Goal: Task Accomplishment & Management: Use online tool/utility

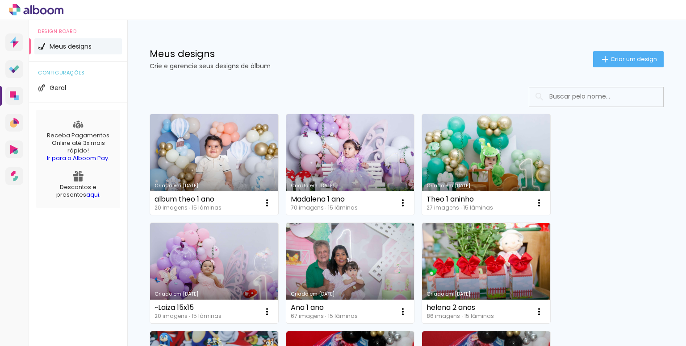
click at [210, 161] on link "Criado em [DATE]" at bounding box center [214, 164] width 128 height 101
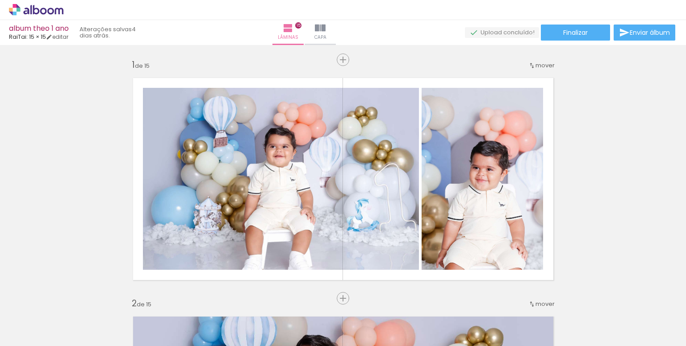
click at [26, 333] on span "Adicionar Fotos" at bounding box center [31, 334] width 27 height 10
click at [0, 0] on input "file" at bounding box center [0, 0] width 0 height 0
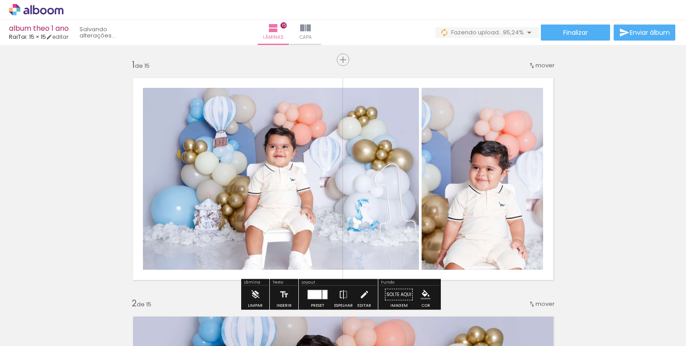
scroll to position [0, 440]
click at [311, 30] on iron-icon at bounding box center [305, 28] width 11 height 11
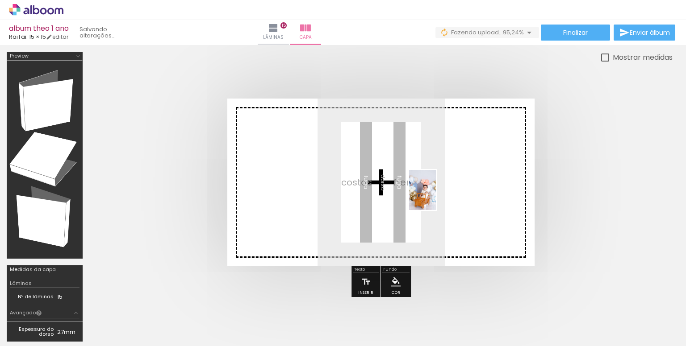
drag, startPoint x: 649, startPoint y: 325, endPoint x: 436, endPoint y: 197, distance: 248.9
click at [436, 197] on quentale-workspace at bounding box center [343, 173] width 686 height 346
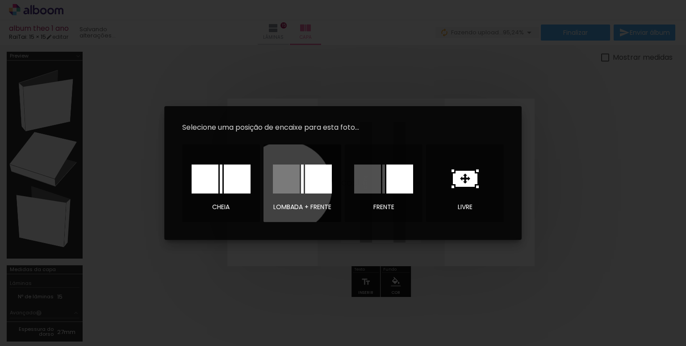
click at [286, 187] on div at bounding box center [286, 179] width 27 height 29
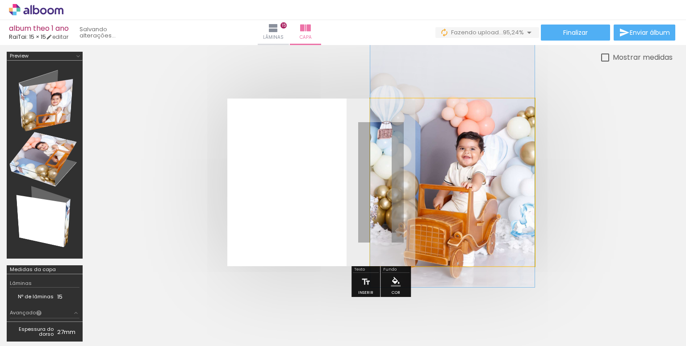
drag, startPoint x: 458, startPoint y: 206, endPoint x: 459, endPoint y: 187, distance: 18.3
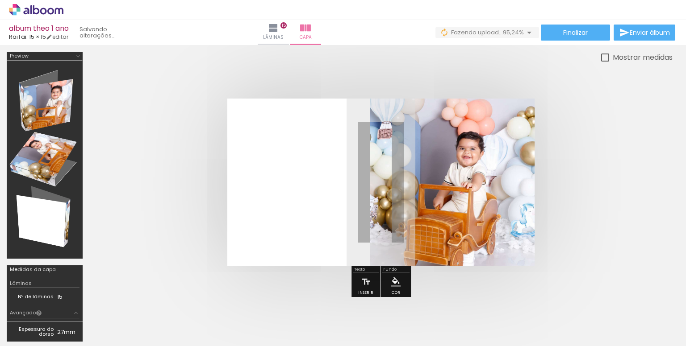
click at [639, 177] on div at bounding box center [380, 182] width 583 height 239
click at [396, 283] on iron-icon "color picker" at bounding box center [396, 282] width 10 height 10
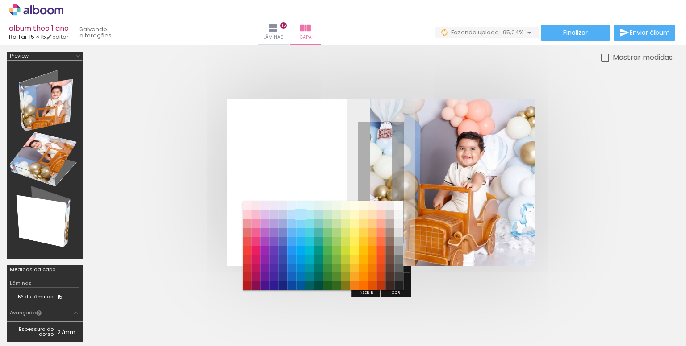
click at [300, 215] on paper-item "#b3e5fc" at bounding box center [300, 214] width 9 height 9
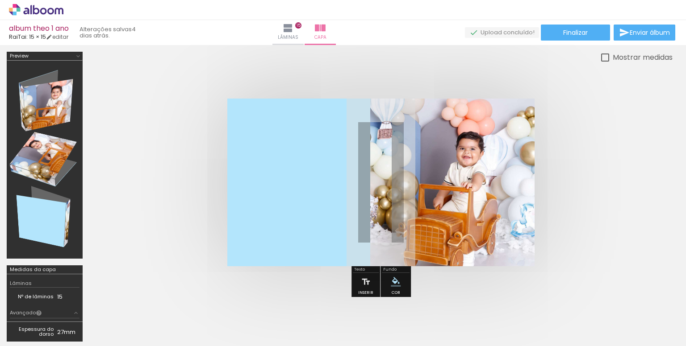
click at [33, 337] on span "Adicionar Fotos" at bounding box center [31, 334] width 27 height 10
click at [0, 0] on input "file" at bounding box center [0, 0] width 0 height 0
click at [275, 29] on iron-icon at bounding box center [270, 28] width 11 height 11
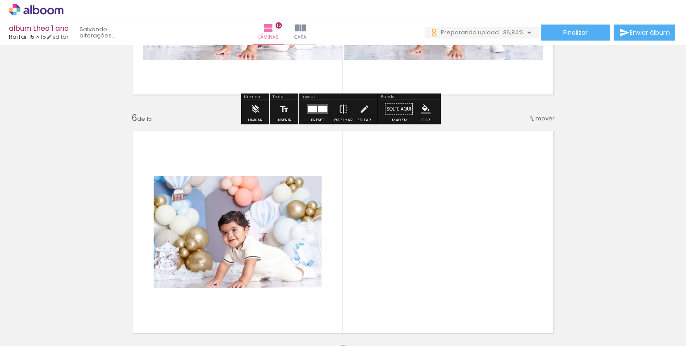
scroll to position [1205, 0]
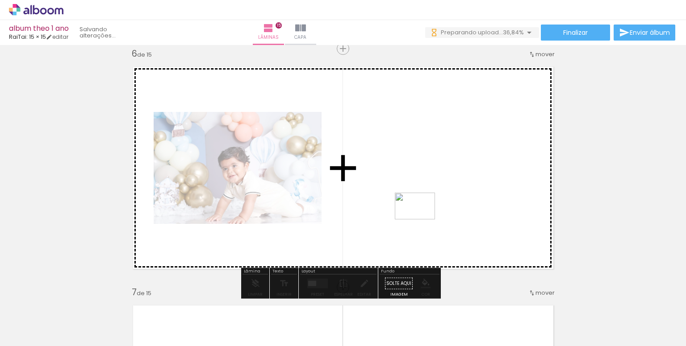
drag, startPoint x: 383, startPoint y: 322, endPoint x: 424, endPoint y: 212, distance: 117.6
click at [424, 212] on quentale-workspace at bounding box center [343, 173] width 686 height 346
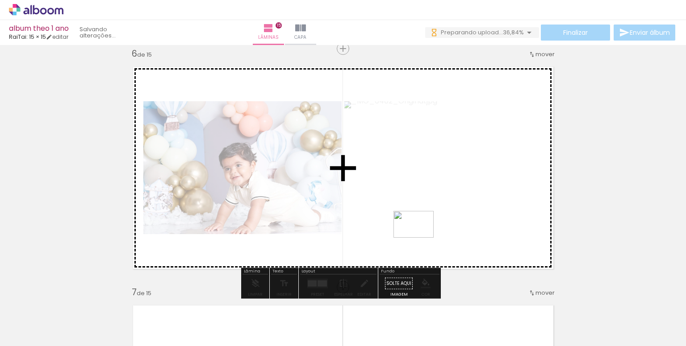
drag, startPoint x: 439, startPoint y: 320, endPoint x: 418, endPoint y: 237, distance: 85.3
click at [418, 237] on quentale-workspace at bounding box center [343, 173] width 686 height 346
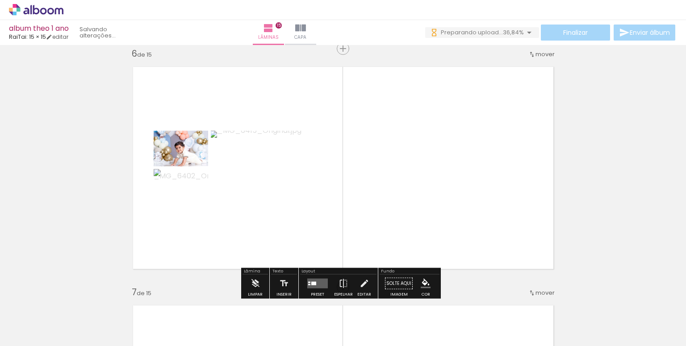
click at [313, 286] on quentale-layouter at bounding box center [317, 284] width 21 height 10
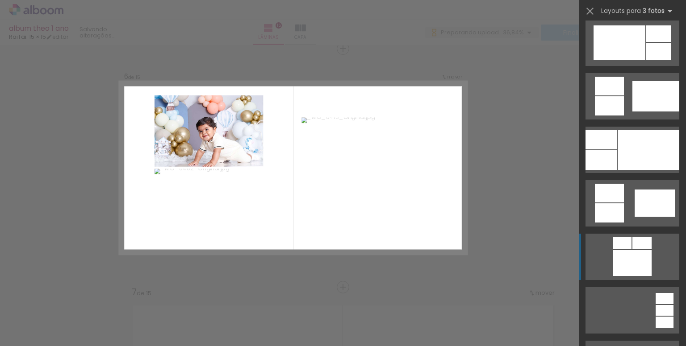
scroll to position [491, 0]
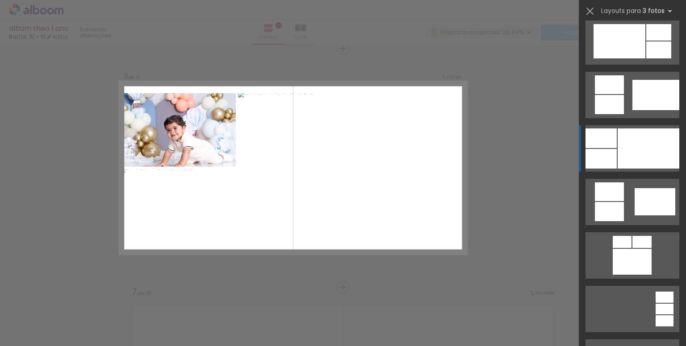
click at [630, 149] on div at bounding box center [648, 149] width 62 height 40
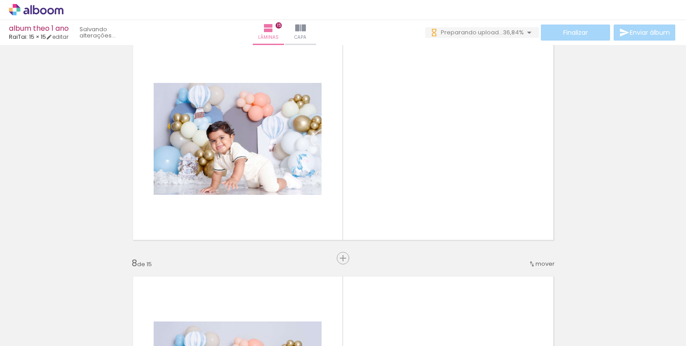
scroll to position [0, 1271]
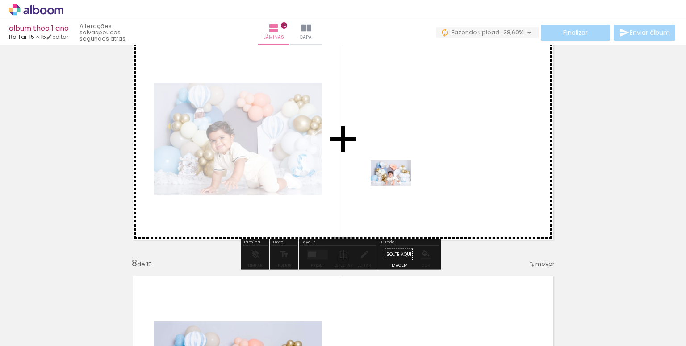
drag, startPoint x: 372, startPoint y: 323, endPoint x: 397, endPoint y: 186, distance: 139.3
click at [397, 186] on quentale-workspace at bounding box center [343, 173] width 686 height 346
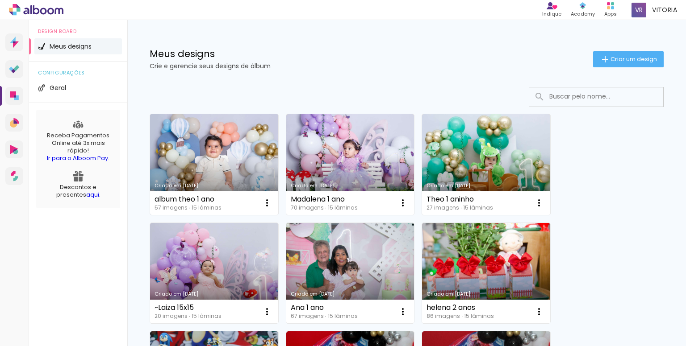
click at [216, 158] on link "Criado em [DATE]" at bounding box center [214, 164] width 128 height 101
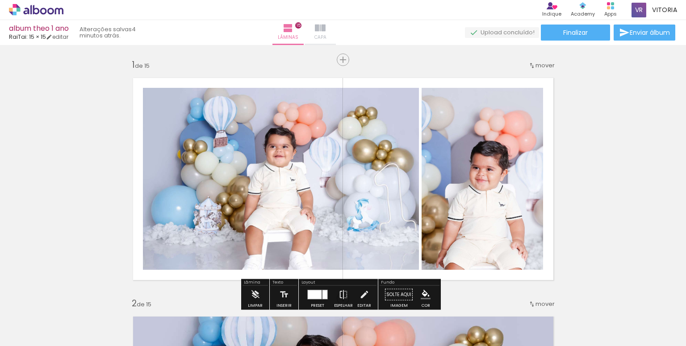
click at [336, 25] on paper-button "Capa" at bounding box center [319, 32] width 31 height 25
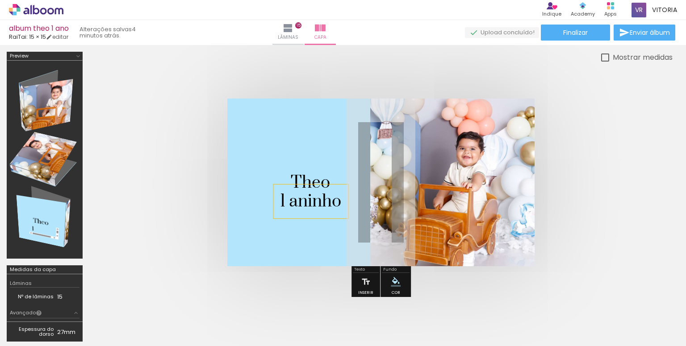
click at [314, 203] on span "1 aninho" at bounding box center [310, 201] width 61 height 21
click at [584, 138] on quentale-cover at bounding box center [381, 183] width 512 height 168
click at [298, 35] on span "Lâminas" at bounding box center [288, 37] width 21 height 8
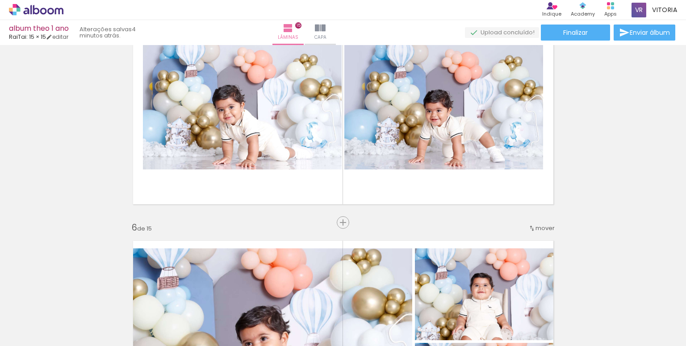
scroll to position [1027, 0]
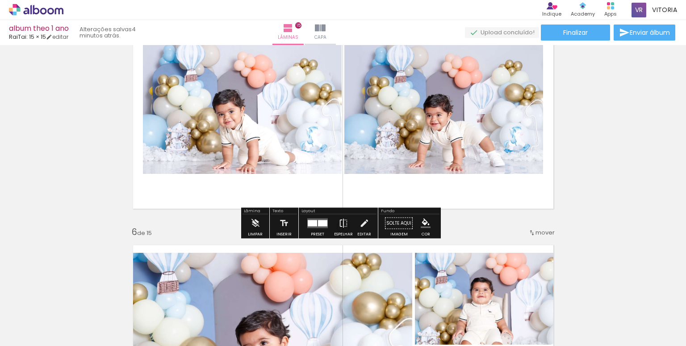
click at [314, 225] on div at bounding box center [312, 223] width 9 height 6
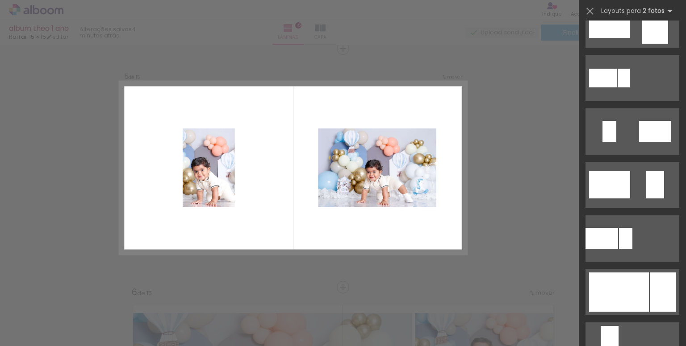
scroll to position [1714, 0]
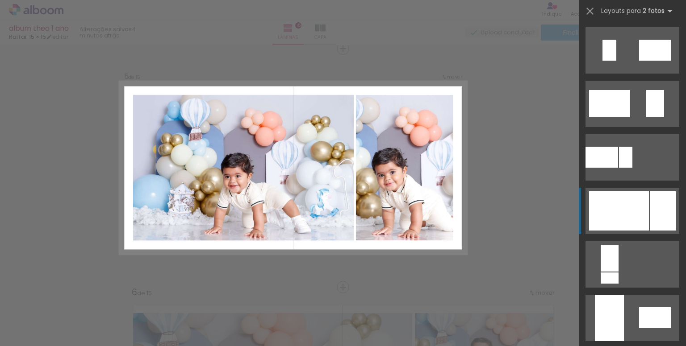
click at [645, 204] on div at bounding box center [619, 210] width 60 height 39
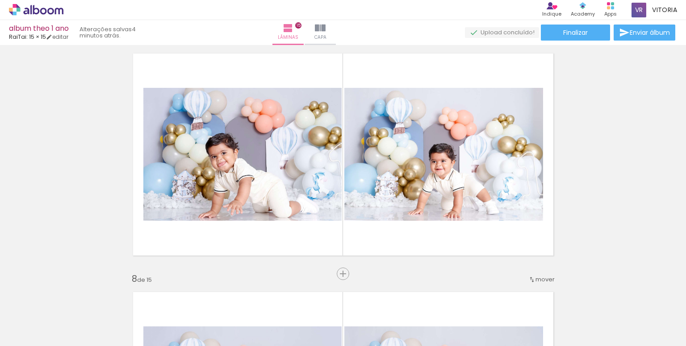
scroll to position [1502, 0]
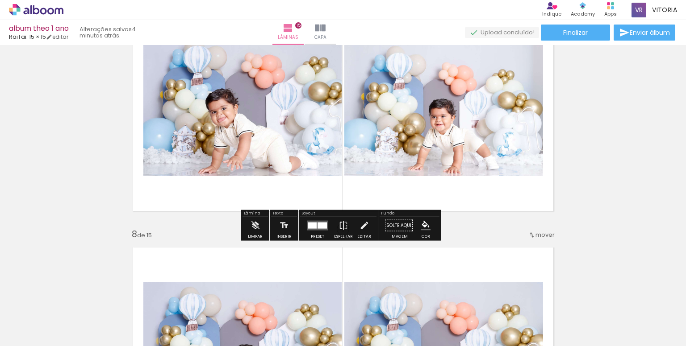
click at [314, 227] on quentale-layouter at bounding box center [317, 226] width 21 height 10
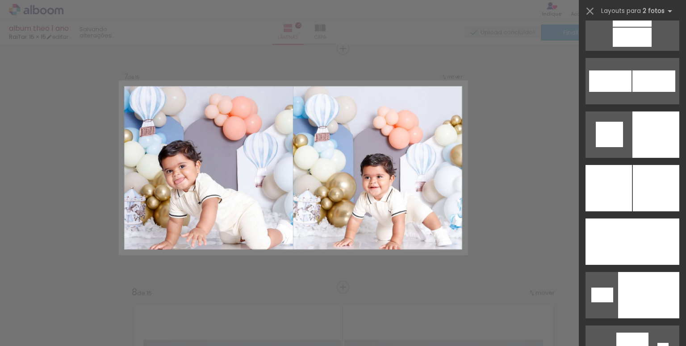
scroll to position [2232, 0]
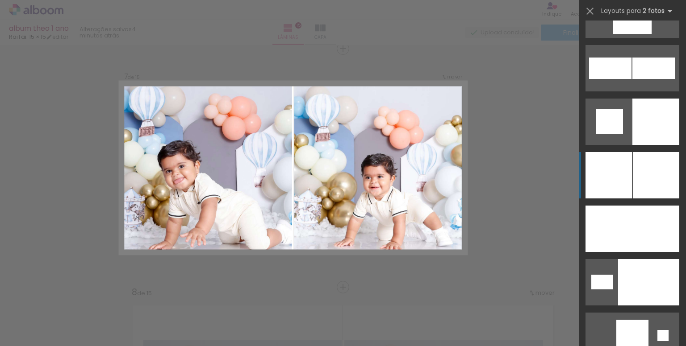
click at [636, 171] on div at bounding box center [655, 175] width 46 height 46
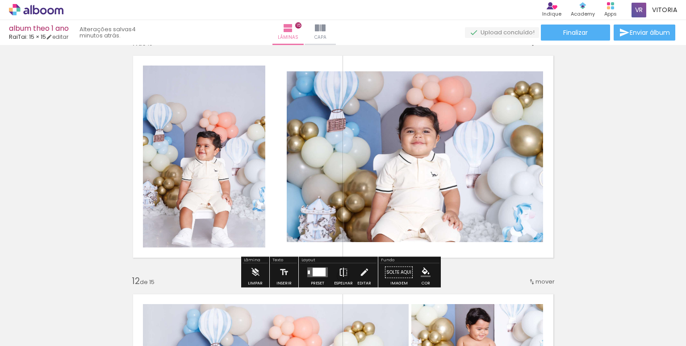
scroll to position [2426, 0]
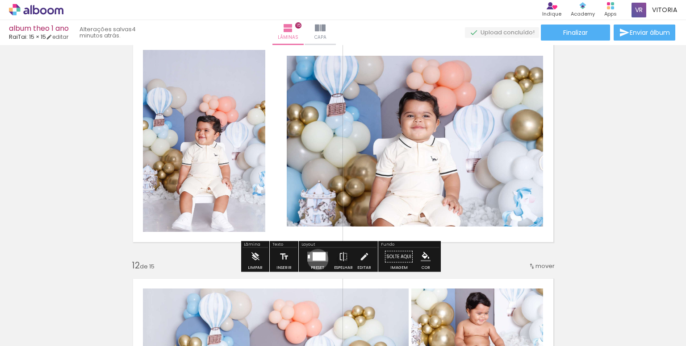
click at [316, 259] on div at bounding box center [318, 257] width 13 height 8
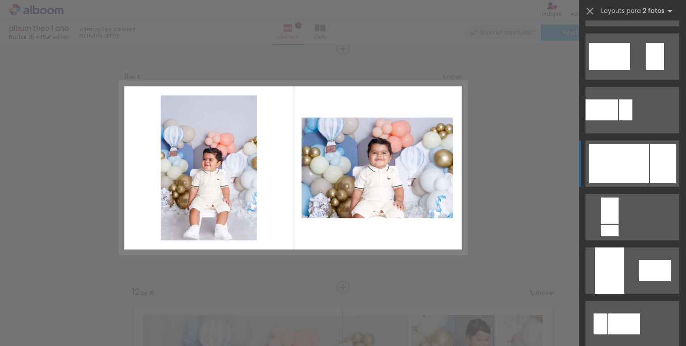
scroll to position [312, 0]
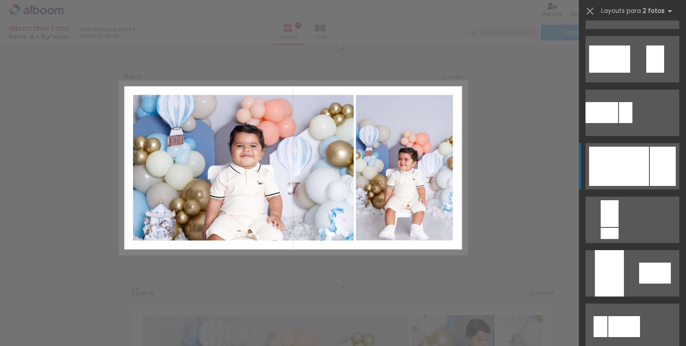
click at [636, 175] on div at bounding box center [619, 166] width 60 height 39
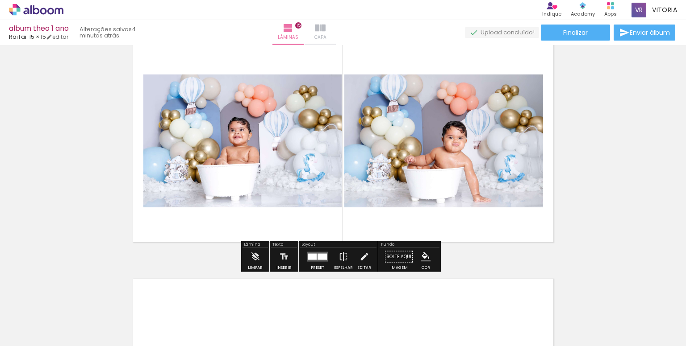
click at [326, 40] on span "Capa" at bounding box center [320, 37] width 12 height 8
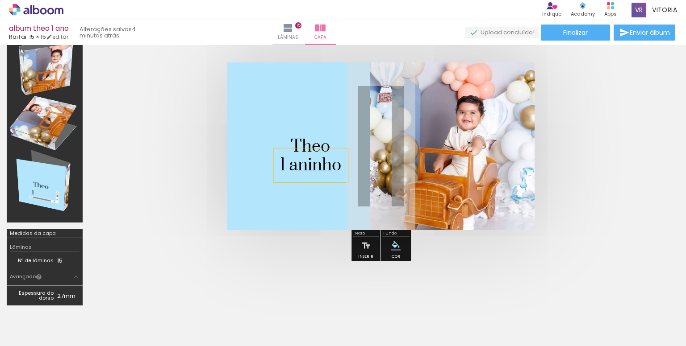
scroll to position [35, 0]
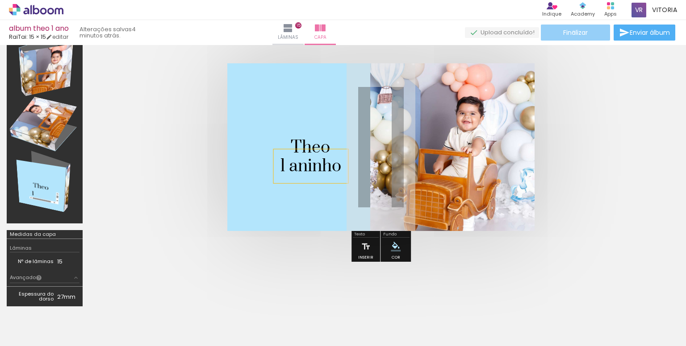
click at [570, 31] on span "Finalizar" at bounding box center [575, 32] width 25 height 6
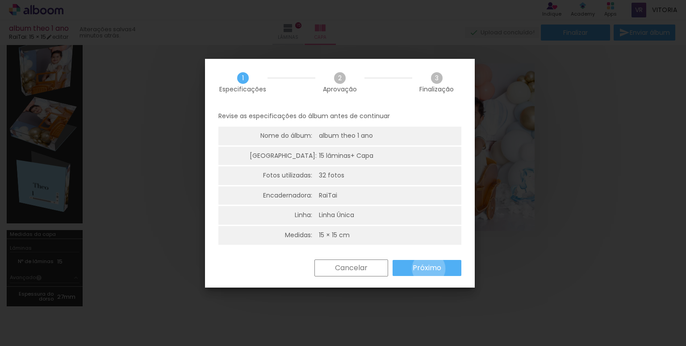
click at [0, 0] on slot "Próximo" at bounding box center [0, 0] width 0 height 0
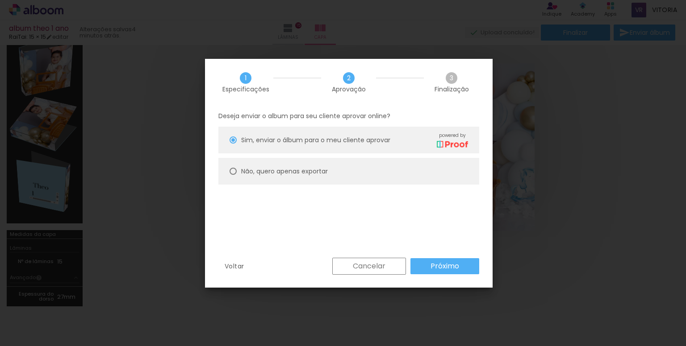
click at [375, 170] on paper-radio-button "Não, quero apenas exportar" at bounding box center [348, 171] width 261 height 27
type paper-radio-button "on"
click at [0, 0] on slot "Próximo" at bounding box center [0, 0] width 0 height 0
type input "Alta, 300 DPI"
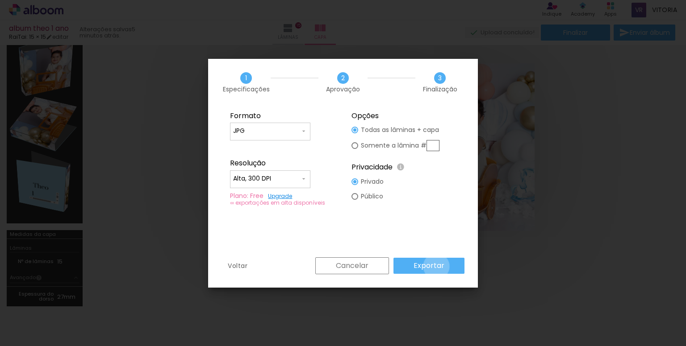
click at [0, 0] on slot "Exportar" at bounding box center [0, 0] width 0 height 0
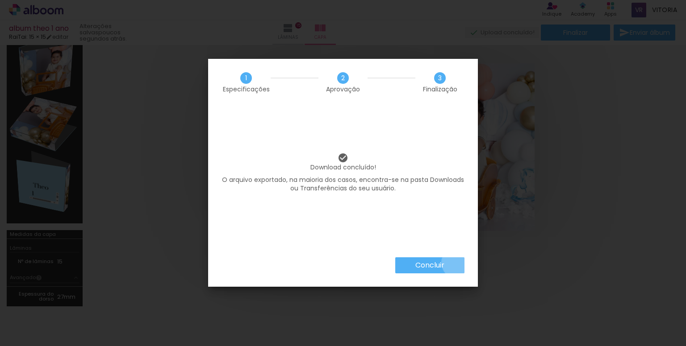
click at [457, 263] on paper-button "Concluir" at bounding box center [429, 266] width 69 height 16
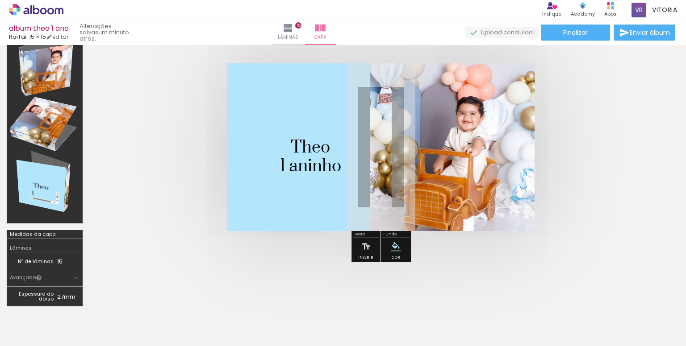
scroll to position [312, 0]
click at [316, 168] on span "1 aninho" at bounding box center [310, 166] width 61 height 21
click at [311, 167] on quentale-selection at bounding box center [310, 166] width 75 height 33
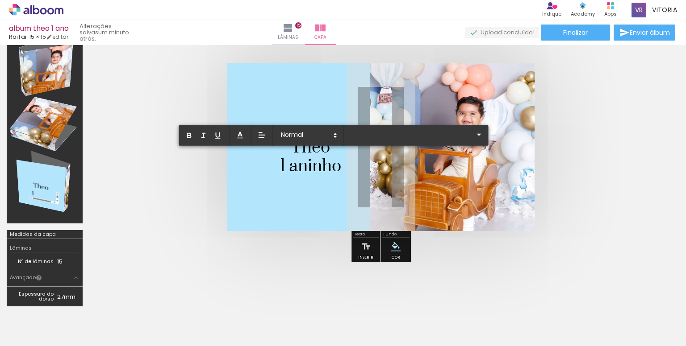
click at [311, 167] on span "1 aninho" at bounding box center [310, 166] width 61 height 21
type input "Prata"
drag, startPoint x: 341, startPoint y: 170, endPoint x: 283, endPoint y: 168, distance: 58.5
click at [282, 168] on album-spread at bounding box center [380, 147] width 307 height 168
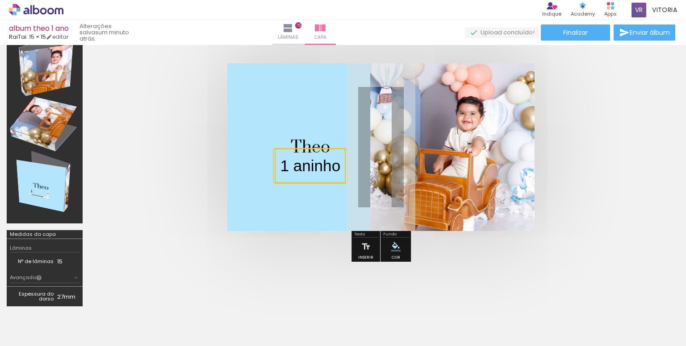
click at [341, 167] on quentale-selection at bounding box center [310, 166] width 71 height 36
click at [341, 167] on quentale-layouter at bounding box center [380, 147] width 307 height 168
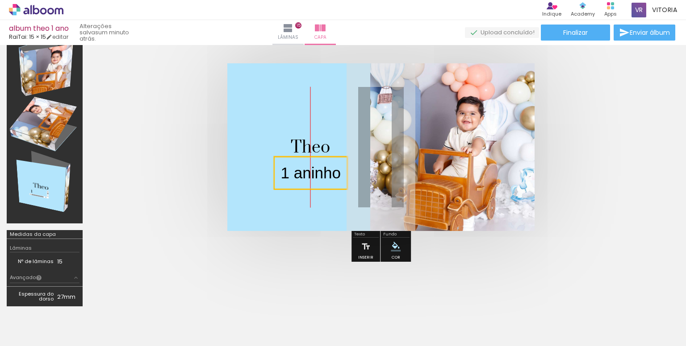
drag, startPoint x: 339, startPoint y: 167, endPoint x: 332, endPoint y: 175, distance: 10.4
click at [332, 175] on quentale-selection at bounding box center [311, 173] width 74 height 33
click at [332, 175] on p "1 aninho" at bounding box center [310, 173] width 60 height 22
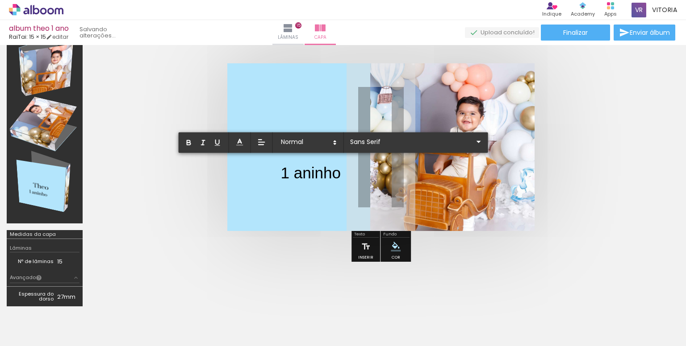
click at [295, 169] on p "1 aninho" at bounding box center [310, 173] width 60 height 22
drag, startPoint x: 282, startPoint y: 170, endPoint x: 348, endPoint y: 178, distance: 66.5
click at [348, 178] on album-spread at bounding box center [380, 147] width 307 height 168
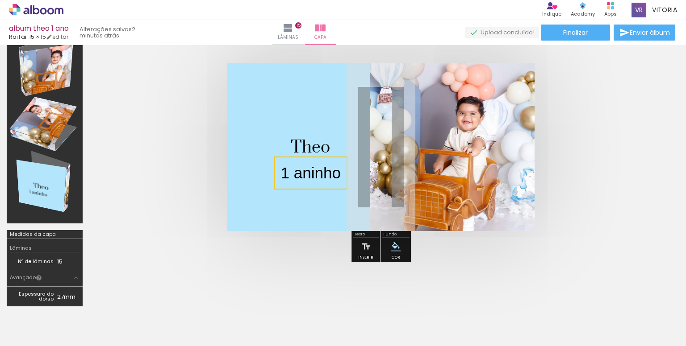
click at [312, 174] on quentale-selection at bounding box center [311, 173] width 74 height 33
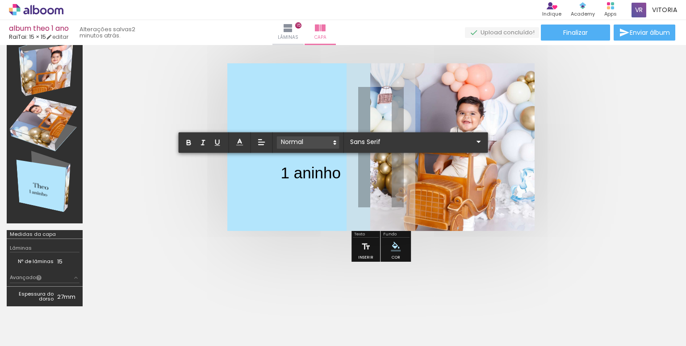
click at [316, 141] on span at bounding box center [308, 143] width 62 height 12
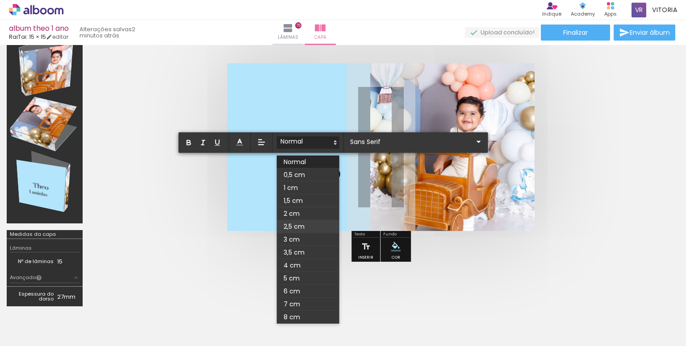
click at [299, 221] on span at bounding box center [308, 226] width 62 height 13
click at [319, 141] on span at bounding box center [308, 143] width 62 height 12
click at [309, 201] on span at bounding box center [308, 201] width 62 height 13
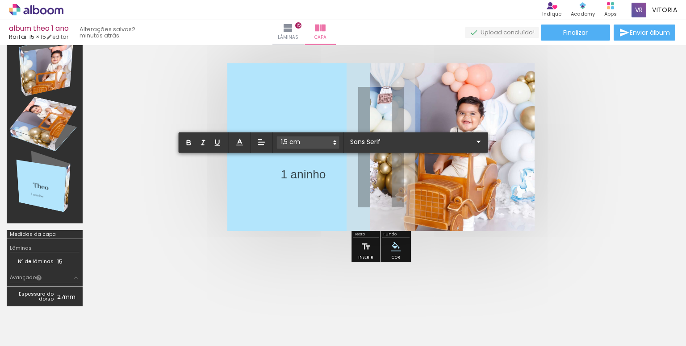
click at [286, 258] on div at bounding box center [380, 147] width 583 height 239
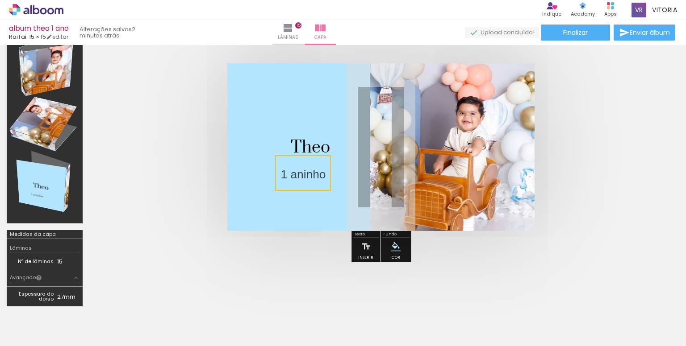
click at [307, 178] on quentale-selection at bounding box center [303, 173] width 56 height 36
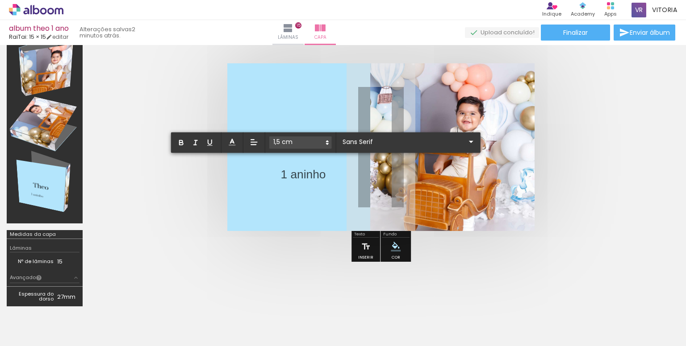
click at [308, 178] on span "1 aninho" at bounding box center [302, 174] width 45 height 13
click at [376, 140] on input "Sans Serif" at bounding box center [402, 141] width 125 height 9
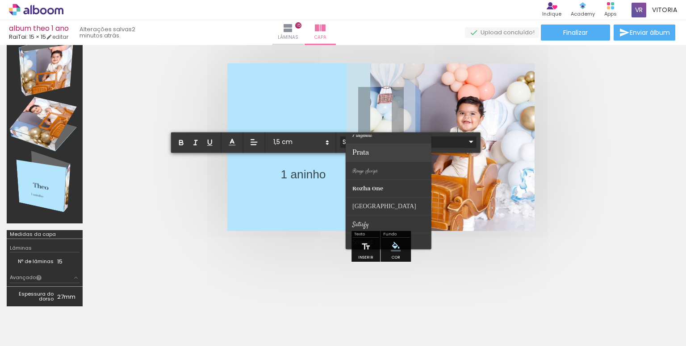
click at [377, 152] on paper-item at bounding box center [388, 153] width 86 height 18
type input "Prata"
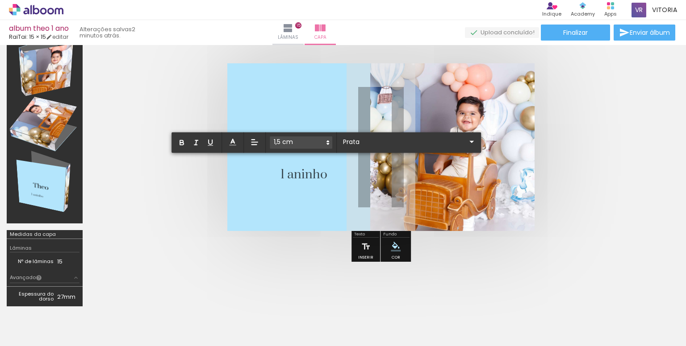
click at [304, 255] on div at bounding box center [380, 147] width 583 height 239
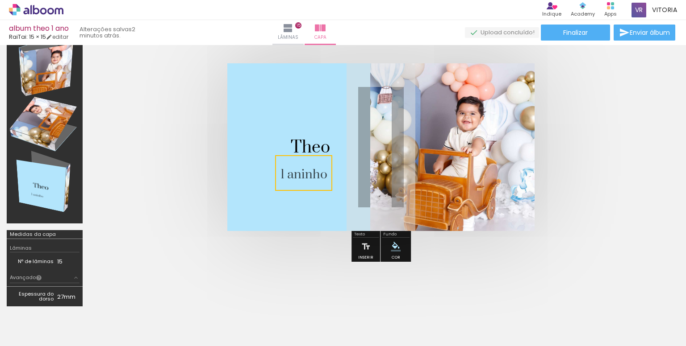
click at [304, 256] on div at bounding box center [380, 147] width 583 height 239
click at [316, 179] on span "1 aninho" at bounding box center [303, 175] width 47 height 16
click at [0, 0] on quentale-selection at bounding box center [0, 0] width 0 height 0
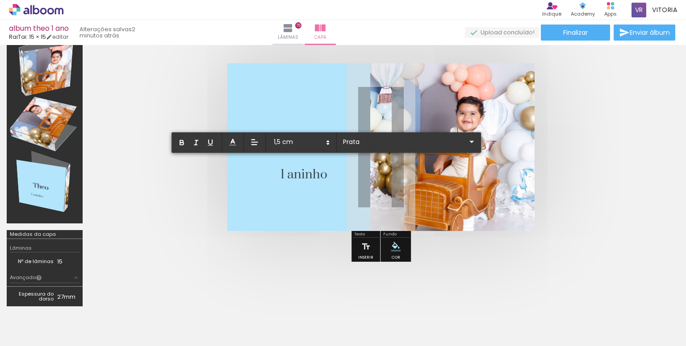
click at [315, 175] on span "1 aninho" at bounding box center [303, 175] width 47 height 16
click at [287, 176] on span "1 aninho" at bounding box center [303, 175] width 47 height 16
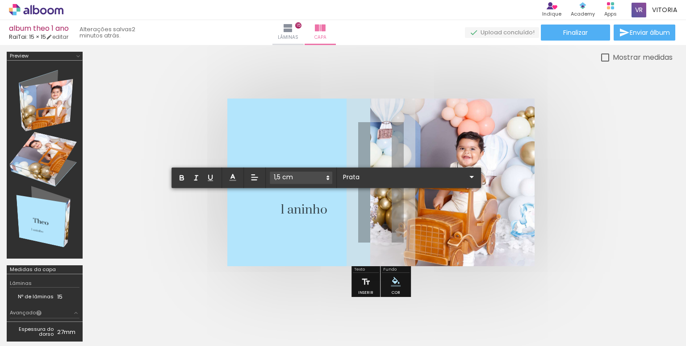
click at [329, 178] on album-spread at bounding box center [380, 183] width 307 height 168
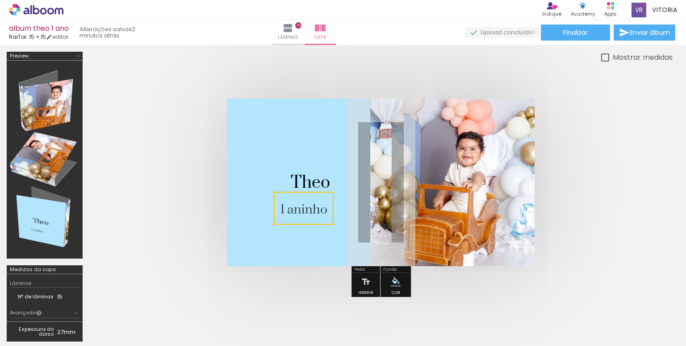
scroll to position [35, 0]
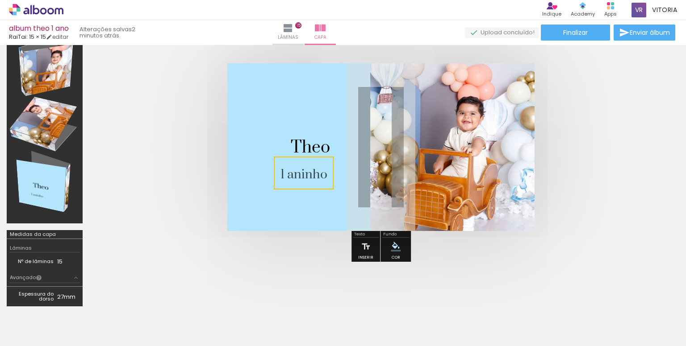
click at [400, 255] on paper-swatch-picker at bounding box center [395, 247] width 17 height 18
click at [394, 244] on iron-icon "color picker" at bounding box center [396, 247] width 10 height 10
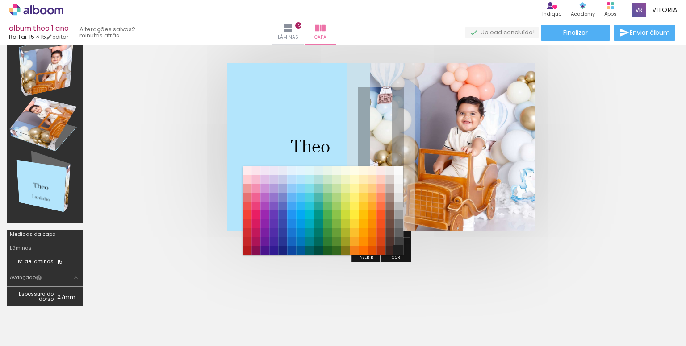
click at [397, 249] on paper-item "#212121" at bounding box center [398, 250] width 9 height 9
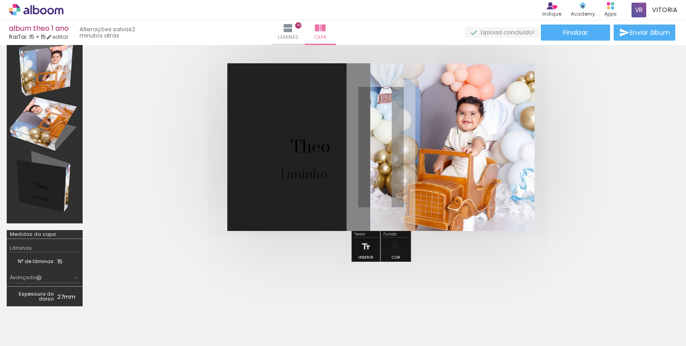
click at [486, 253] on div at bounding box center [380, 147] width 583 height 239
click at [395, 250] on iron-icon "color picker" at bounding box center [396, 247] width 10 height 10
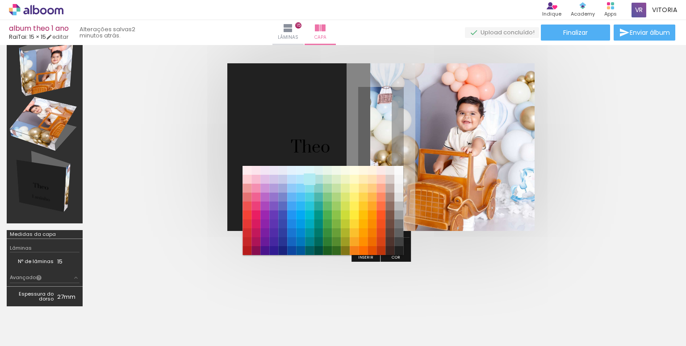
click at [311, 177] on paper-item "#b2ebf2" at bounding box center [309, 179] width 9 height 9
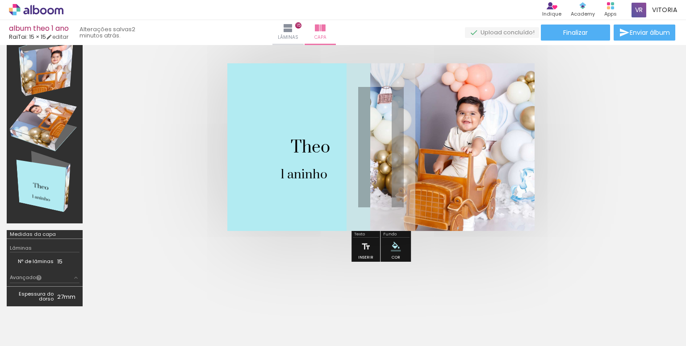
click at [498, 264] on div at bounding box center [380, 147] width 583 height 239
drag, startPoint x: 309, startPoint y: 149, endPoint x: 308, endPoint y: 135, distance: 13.4
click at [308, 136] on p "Theo" at bounding box center [310, 147] width 39 height 23
drag, startPoint x: 320, startPoint y: 149, endPoint x: 310, endPoint y: 125, distance: 25.4
click at [310, 125] on quentale-cover-editor at bounding box center [380, 165] width 583 height 297
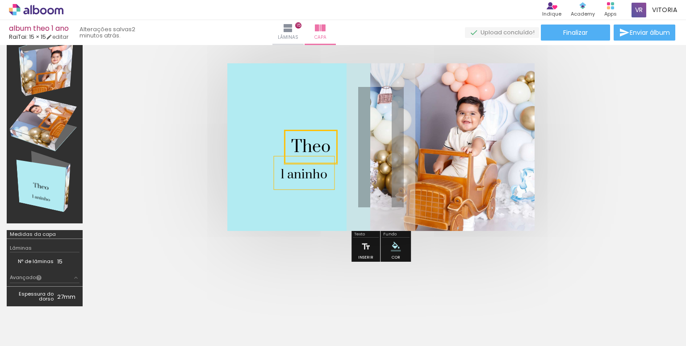
click at [311, 176] on span "1 aninho" at bounding box center [303, 175] width 47 height 16
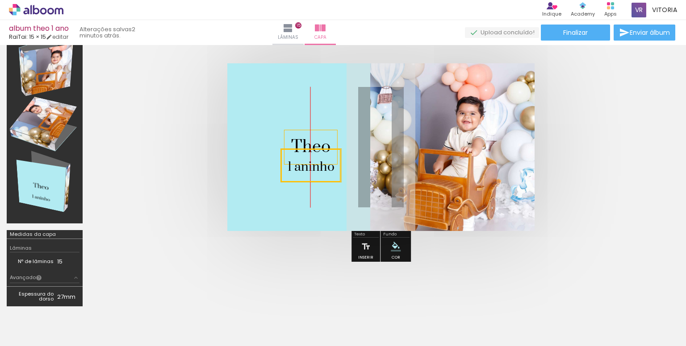
drag, startPoint x: 310, startPoint y: 174, endPoint x: 312, endPoint y: 166, distance: 7.6
click at [312, 166] on quentale-selection at bounding box center [311, 165] width 60 height 33
click at [445, 263] on div at bounding box center [380, 147] width 583 height 239
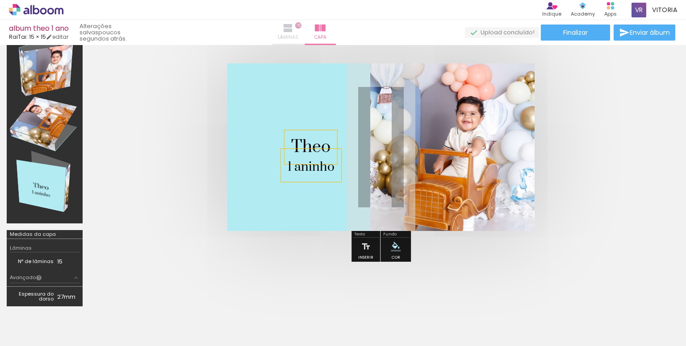
click at [304, 33] on paper-button "Lâminas 15" at bounding box center [287, 32] width 31 height 25
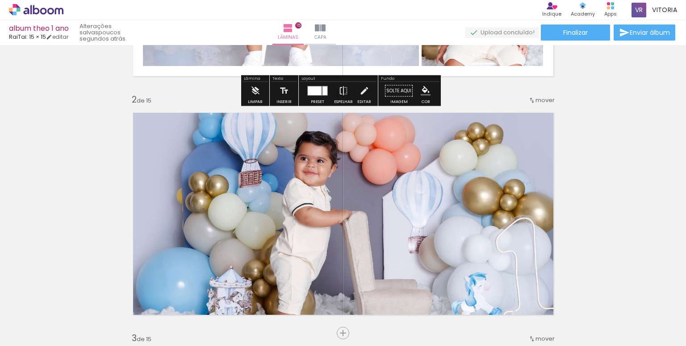
scroll to position [214, 0]
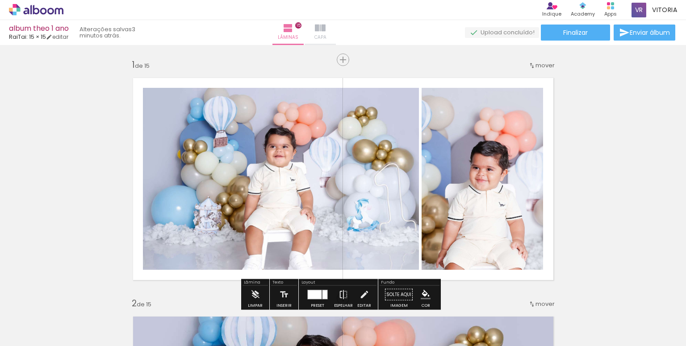
click at [336, 29] on paper-button "Capa" at bounding box center [319, 32] width 31 height 25
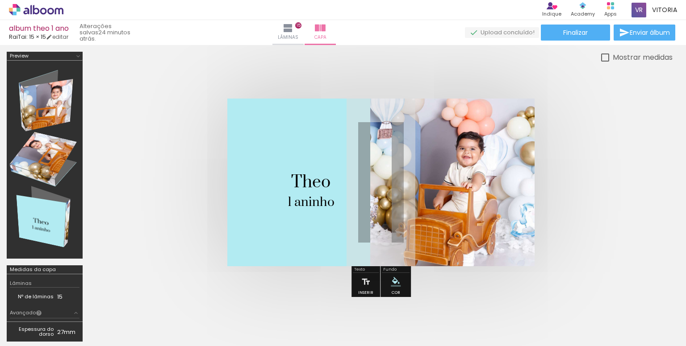
scroll to position [312, 0]
drag, startPoint x: 651, startPoint y: 217, endPoint x: 627, endPoint y: 201, distance: 28.9
click at [650, 217] on div at bounding box center [380, 182] width 583 height 239
